Goal: Information Seeking & Learning: Learn about a topic

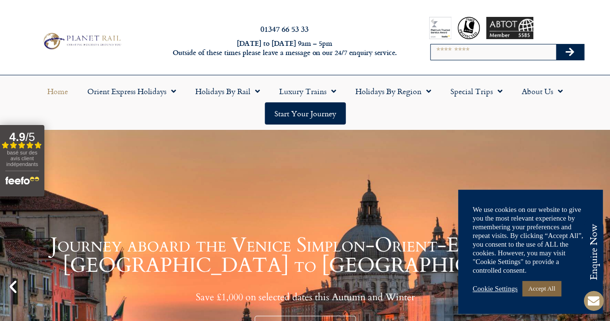
click at [545, 291] on link "Accept All" at bounding box center [541, 288] width 39 height 15
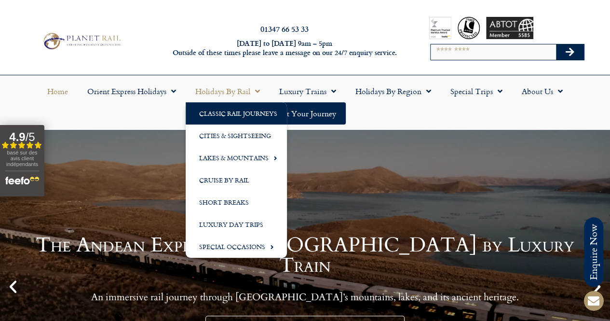
click at [237, 118] on link "Classic Rail Journeys" at bounding box center [236, 113] width 101 height 22
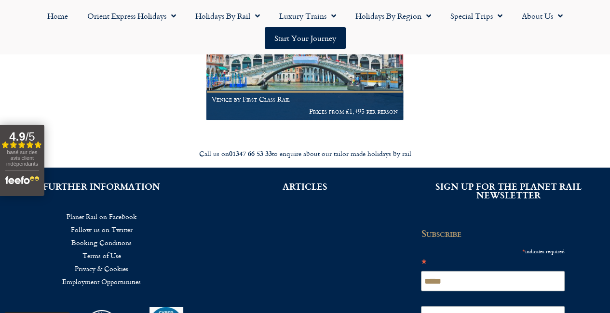
scroll to position [868, 0]
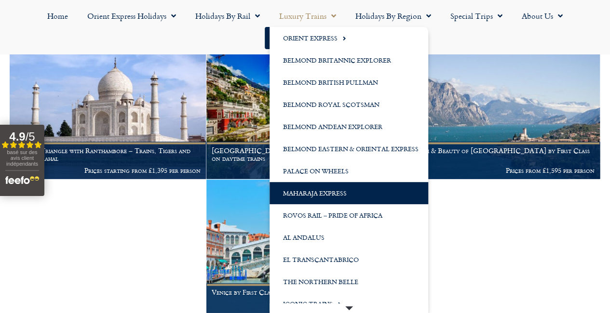
click at [323, 195] on link "Maharaja Express" at bounding box center [349, 193] width 159 height 22
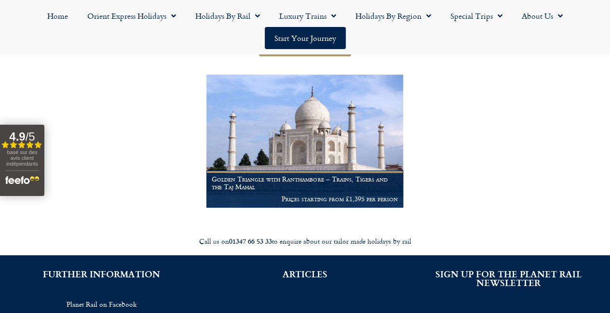
scroll to position [193, 0]
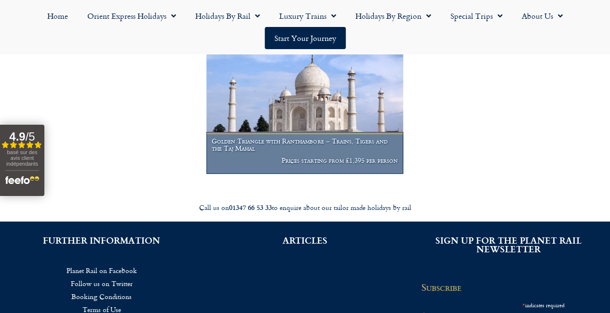
click at [309, 128] on img at bounding box center [304, 107] width 196 height 133
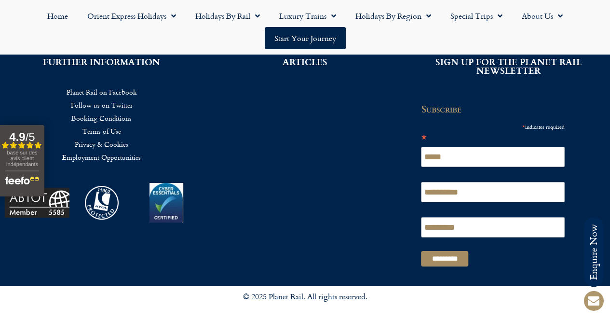
scroll to position [6028, 0]
